Goal: Navigation & Orientation: Find specific page/section

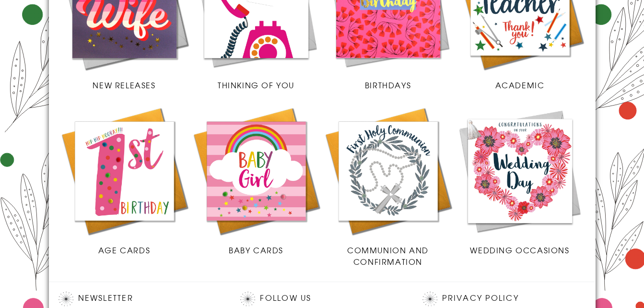
scroll to position [301, 0]
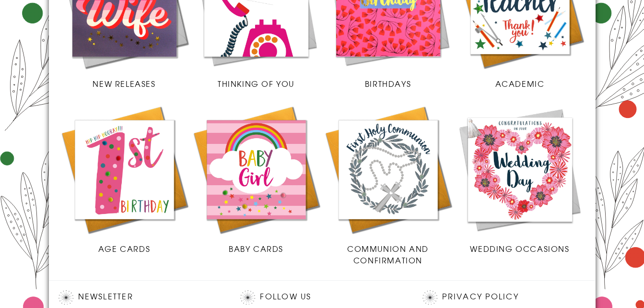
click at [236, 189] on img at bounding box center [256, 170] width 132 height 132
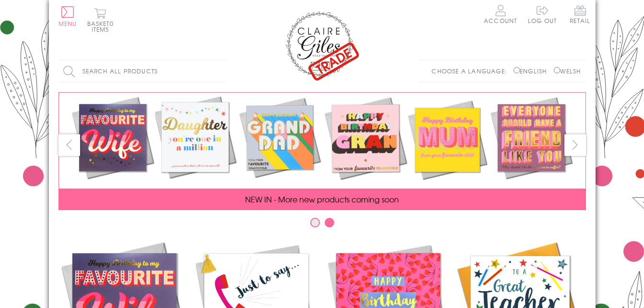
click at [554, 69] on input "Welsh" at bounding box center [557, 70] width 6 height 6
radio input "true"
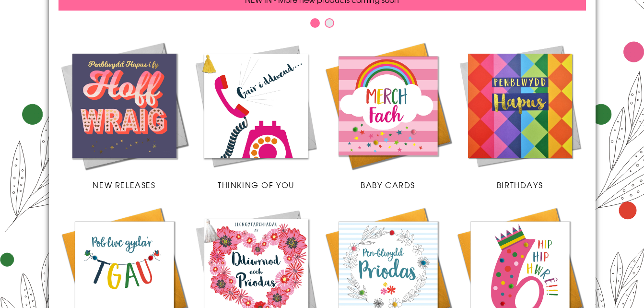
scroll to position [206, 0]
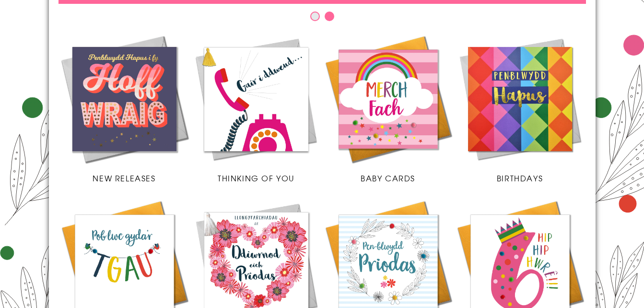
click at [254, 116] on img at bounding box center [256, 99] width 132 height 132
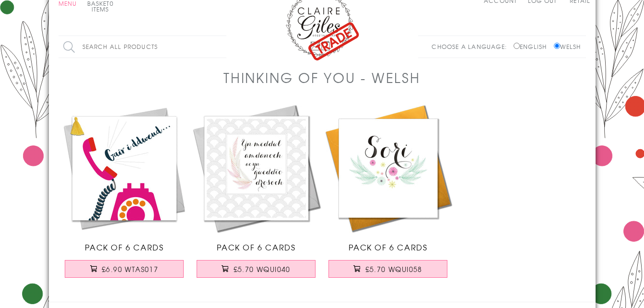
scroll to position [22, 0]
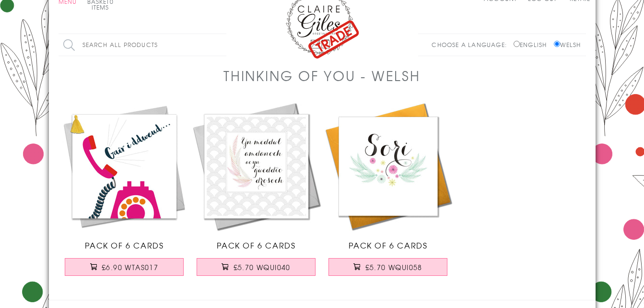
click at [621, 62] on body "Close Dolenni Cyflym Home Your Account Login Your Basket Contact Us All Occasio…" at bounding box center [322, 261] width 644 height 567
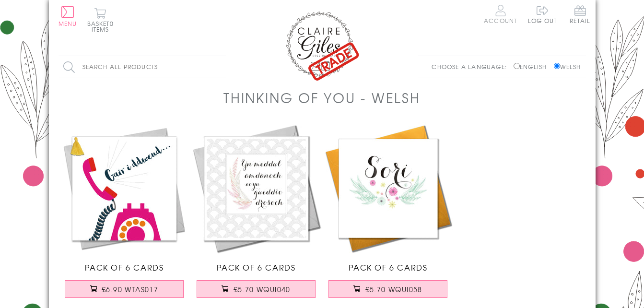
click at [503, 21] on link "Account" at bounding box center [500, 14] width 33 height 19
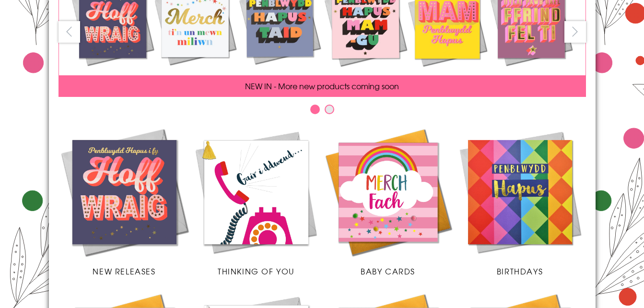
scroll to position [506, 0]
